Goal: Transaction & Acquisition: Subscribe to service/newsletter

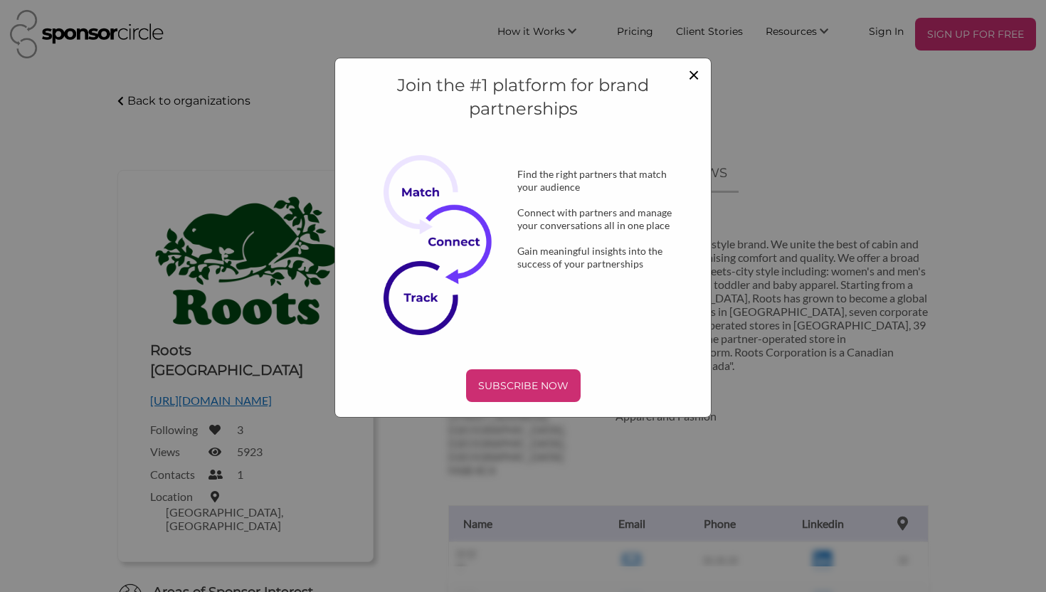
click at [695, 76] on span "×" at bounding box center [693, 74] width 11 height 24
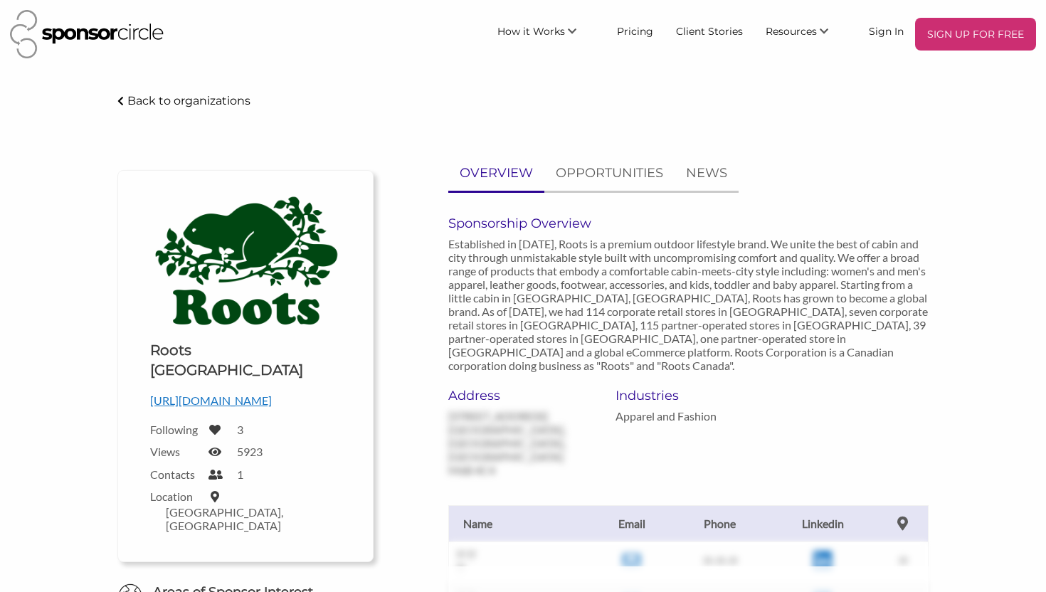
click at [253, 391] on p "http://www.roots.com" at bounding box center [245, 400] width 191 height 18
click at [894, 21] on link "Sign In" at bounding box center [886, 31] width 58 height 26
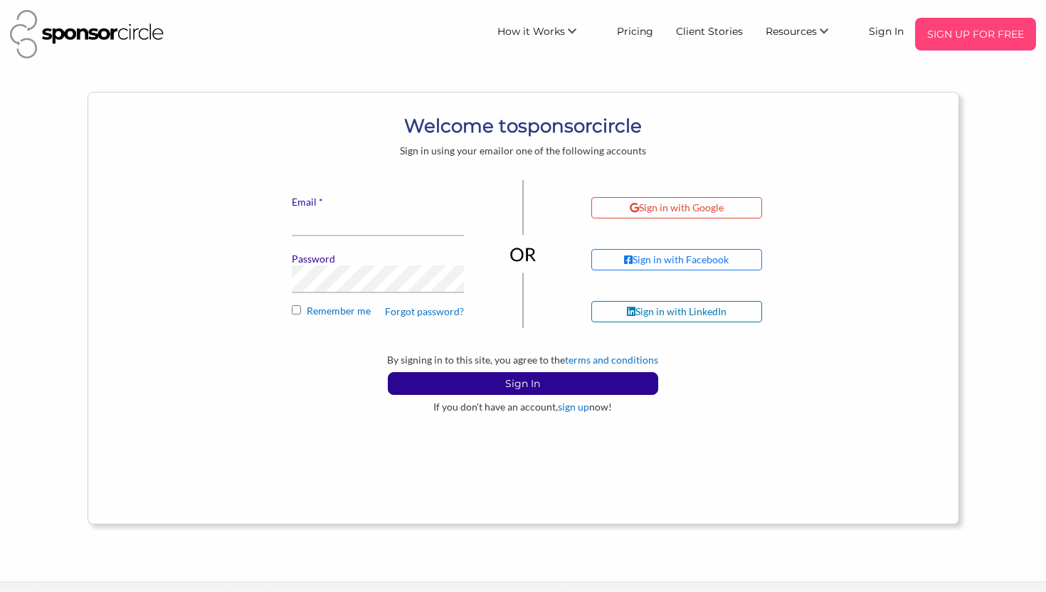
click at [953, 26] on p "SIGN UP FOR FREE" at bounding box center [976, 33] width 110 height 21
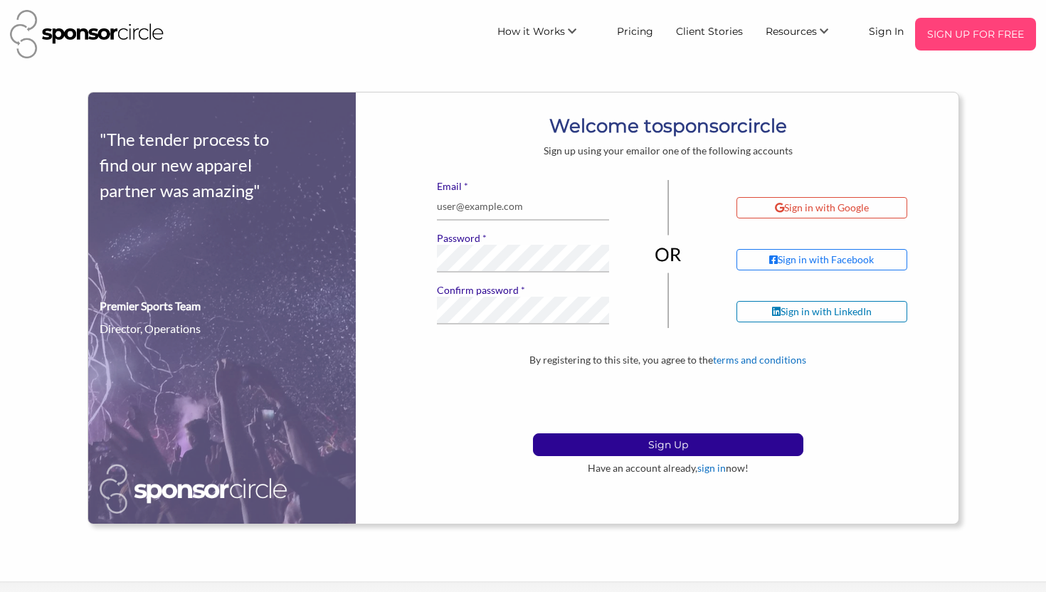
click at [980, 28] on p "SIGN UP FOR FREE" at bounding box center [976, 33] width 110 height 21
click at [539, 203] on input "* Email" at bounding box center [523, 207] width 172 height 28
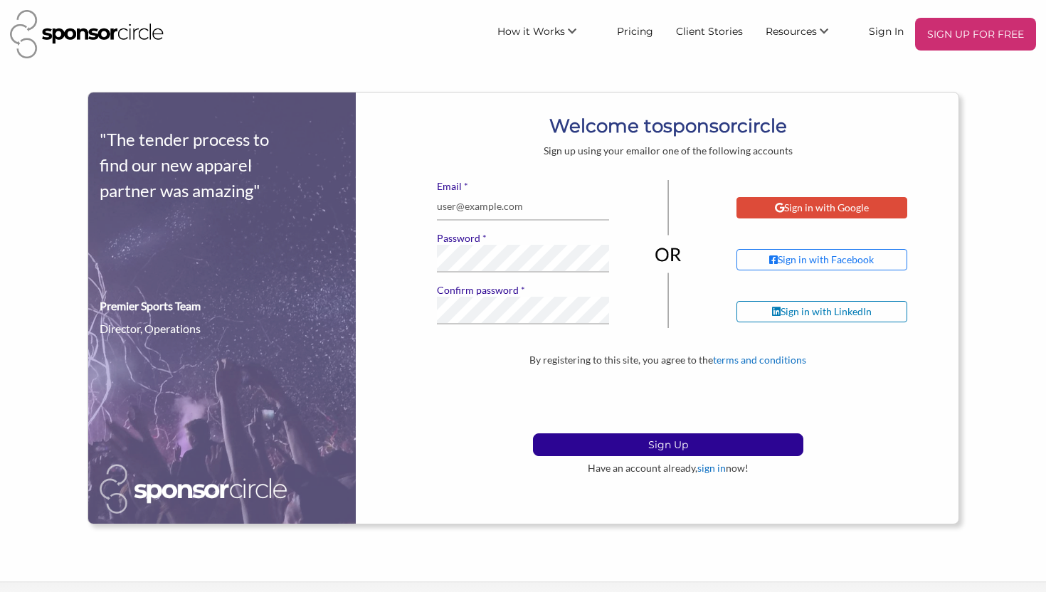
click at [800, 213] on div "Sign in with Google" at bounding box center [822, 207] width 94 height 13
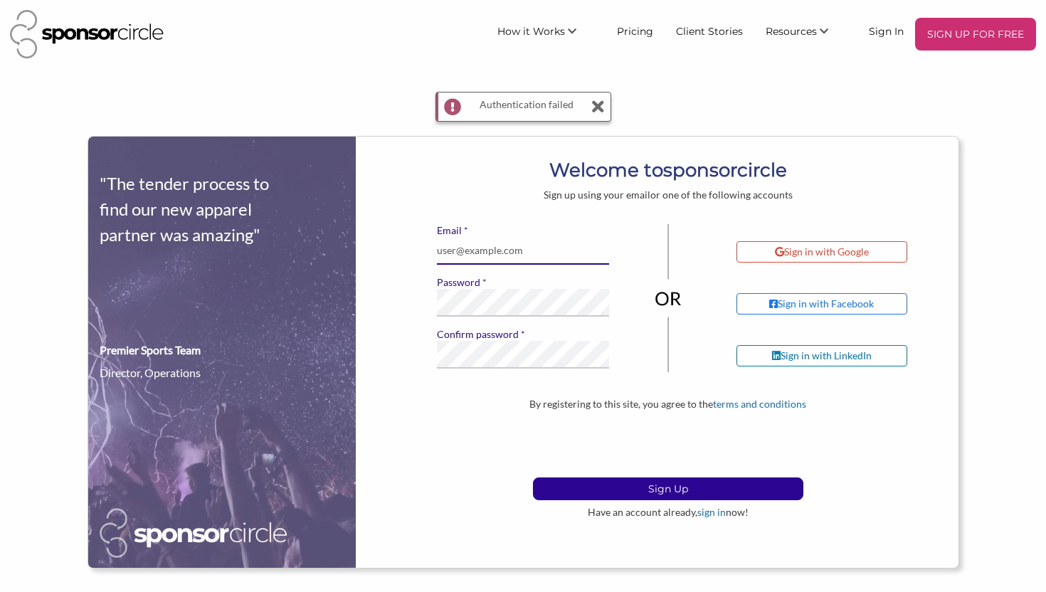
click at [552, 253] on input "* Email" at bounding box center [523, 251] width 172 height 28
type input "sohailkarar31@gmail.com"
click at [533, 477] on button "Sign Up" at bounding box center [668, 488] width 270 height 23
